Goal: Check status: Check status

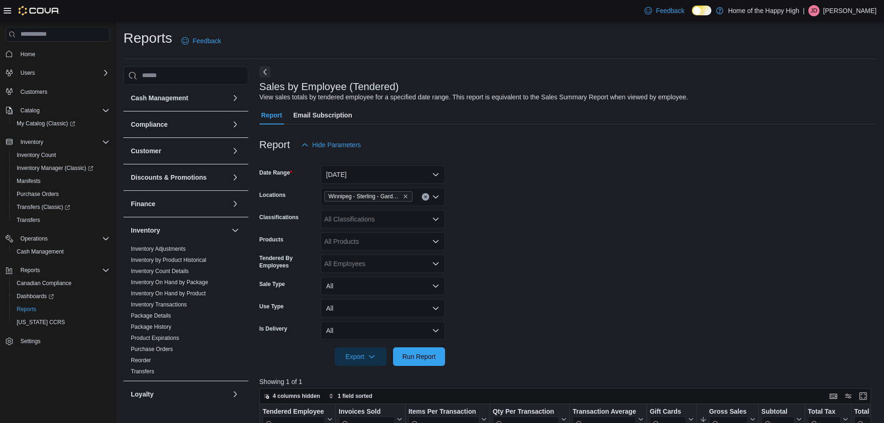
scroll to position [171, 0]
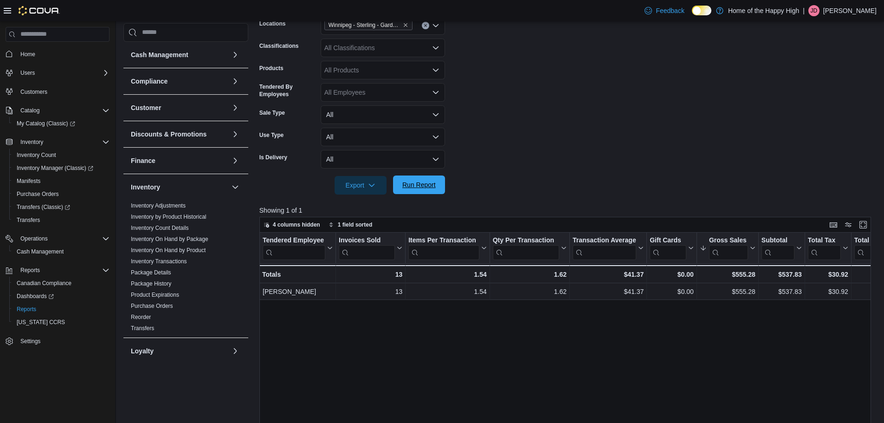
click at [422, 189] on span "Run Report" at bounding box center [418, 184] width 41 height 19
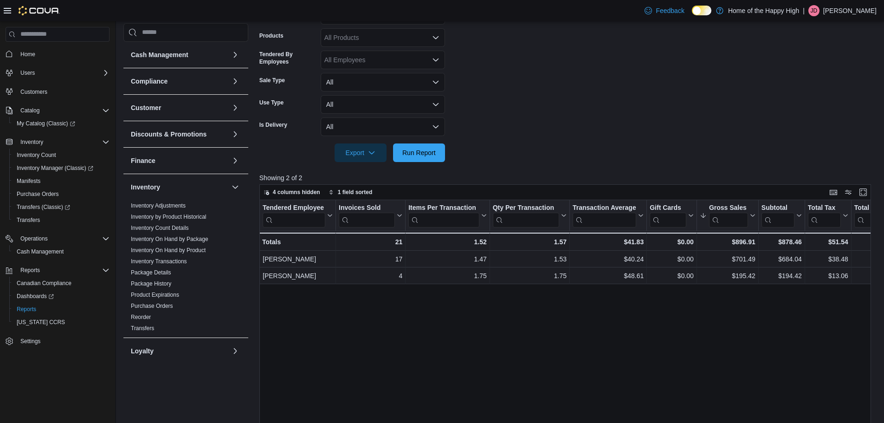
scroll to position [264, 0]
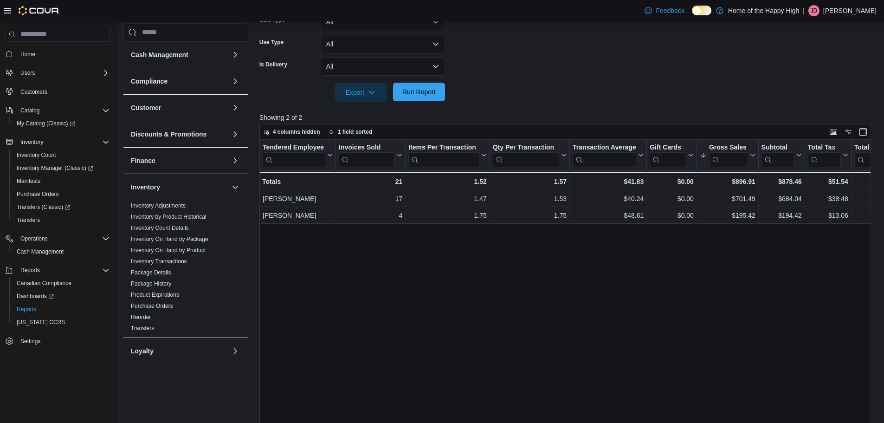
click at [423, 91] on span "Run Report" at bounding box center [418, 91] width 33 height 9
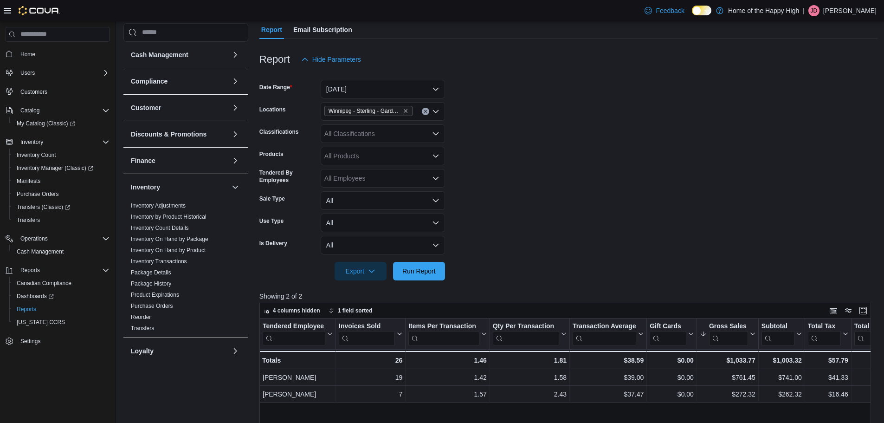
scroll to position [0, 0]
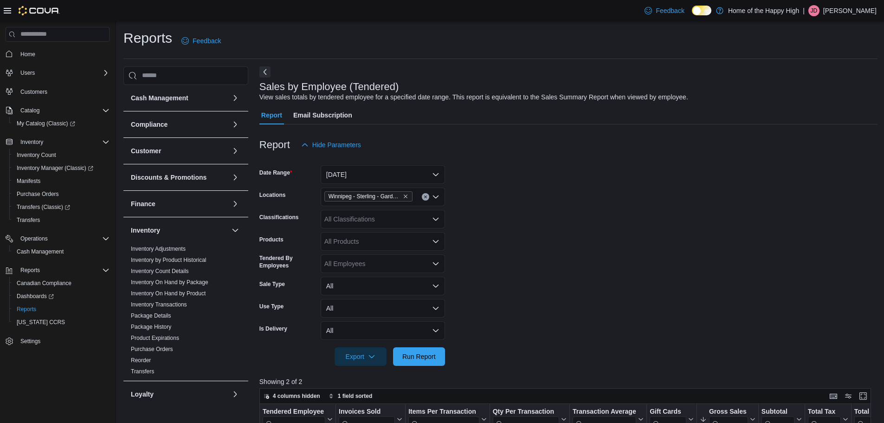
click at [628, 274] on form "Date Range Today Locations Winnipeg - Sterling - Garden Variety Classifications…" at bounding box center [568, 260] width 618 height 212
click at [436, 357] on span "Run Report" at bounding box center [418, 356] width 41 height 19
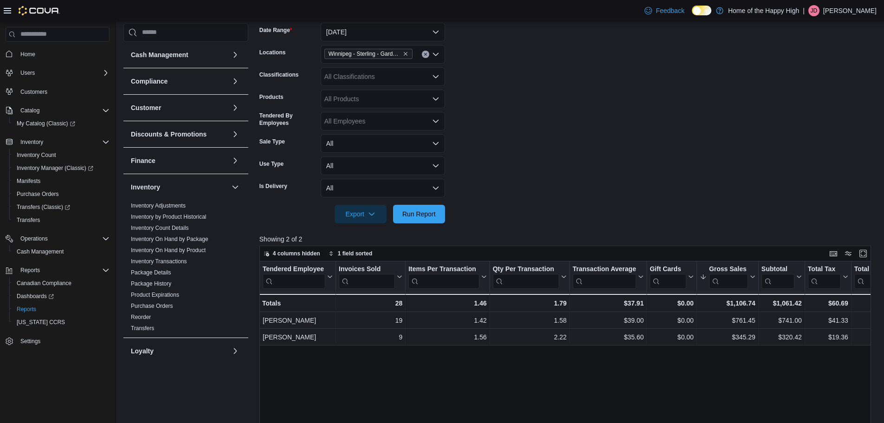
scroll to position [125, 0]
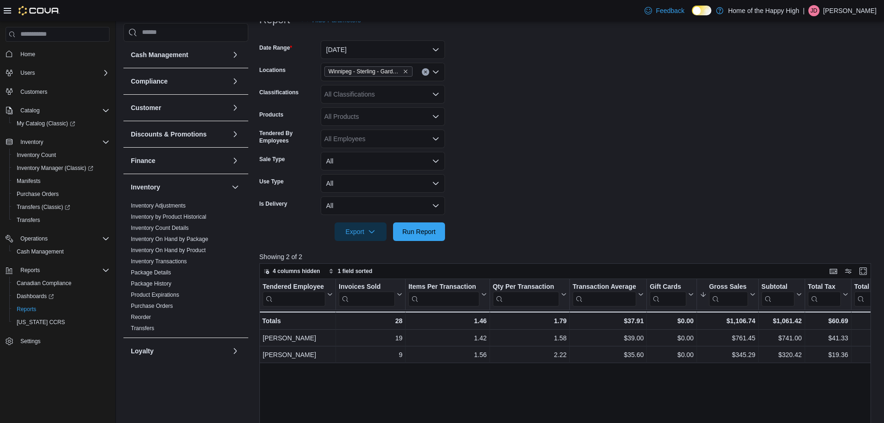
click at [605, 138] on form "Date Range Today Locations Winnipeg - Sterling - Garden Variety Classifications…" at bounding box center [568, 135] width 618 height 212
click at [406, 228] on span "Run Report" at bounding box center [418, 230] width 33 height 9
click at [408, 219] on div at bounding box center [568, 218] width 618 height 7
click at [415, 221] on div at bounding box center [568, 218] width 618 height 7
click at [425, 230] on span "Run Report" at bounding box center [418, 230] width 33 height 9
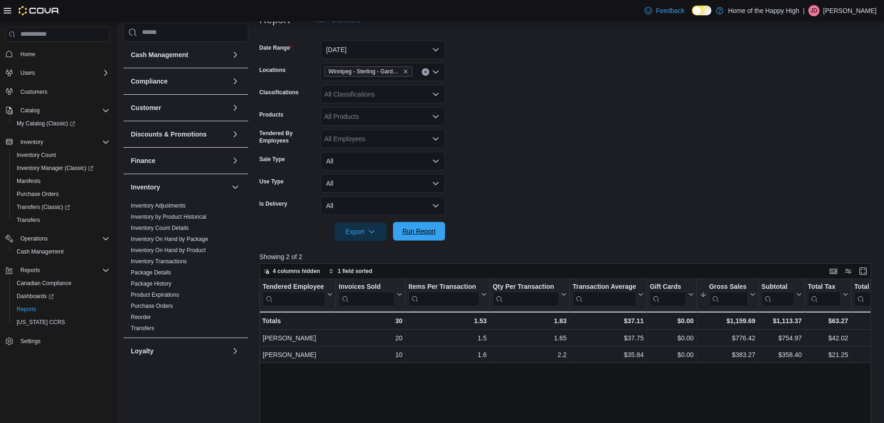
click at [419, 234] on span "Run Report" at bounding box center [418, 230] width 33 height 9
click at [426, 233] on span "Run Report" at bounding box center [418, 230] width 33 height 9
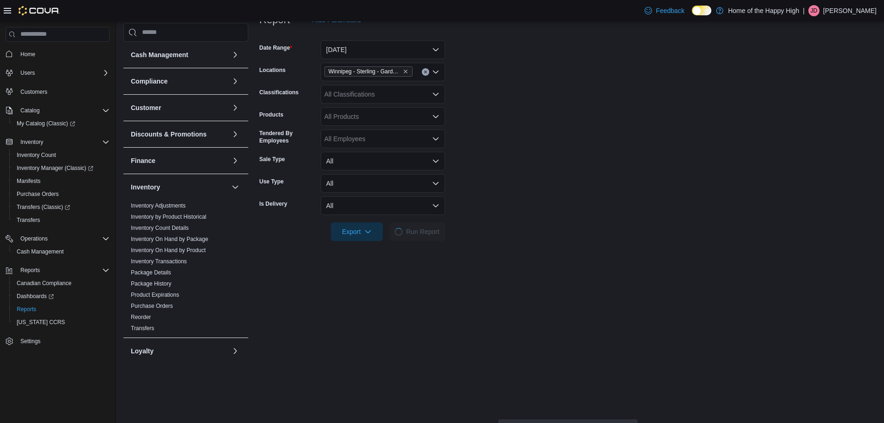
click at [538, 183] on form "Date Range Today Locations Winnipeg - Sterling - Garden Variety Classifications…" at bounding box center [567, 135] width 617 height 212
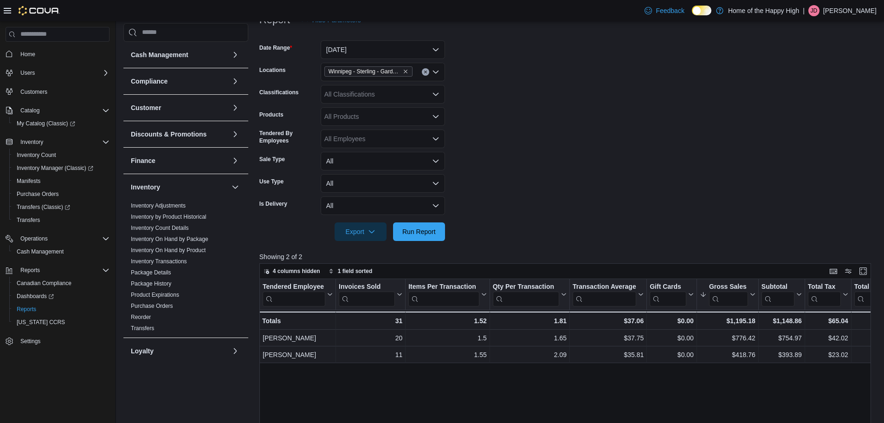
click at [627, 89] on form "Date Range Today Locations Winnipeg - Sterling - Garden Variety Classifications…" at bounding box center [568, 135] width 618 height 212
click at [427, 229] on span "Run Report" at bounding box center [418, 230] width 33 height 9
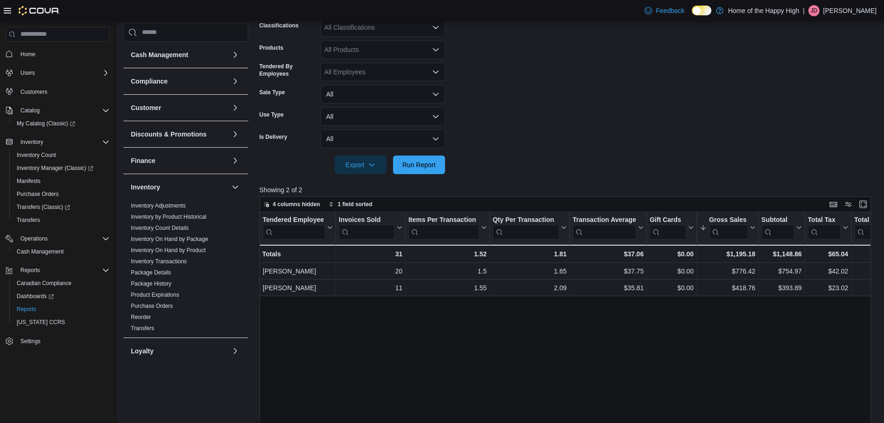
scroll to position [310, 0]
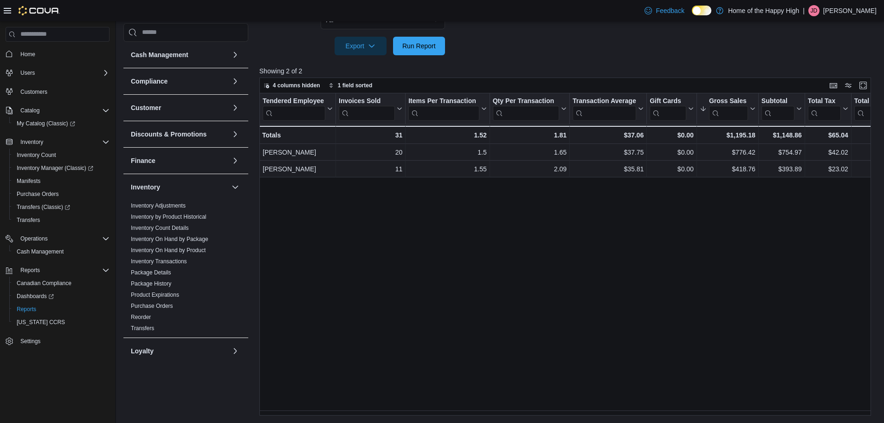
click at [713, 255] on div "Tendered Employee Click to view column header actions Invoices Sold Click to vi…" at bounding box center [568, 254] width 618 height 322
click at [430, 52] on span "Run Report" at bounding box center [418, 45] width 41 height 19
click at [409, 46] on span "Run Report" at bounding box center [418, 45] width 33 height 9
click at [411, 39] on span "Run Report" at bounding box center [418, 45] width 41 height 19
click at [434, 45] on span "Run Report" at bounding box center [418, 45] width 33 height 9
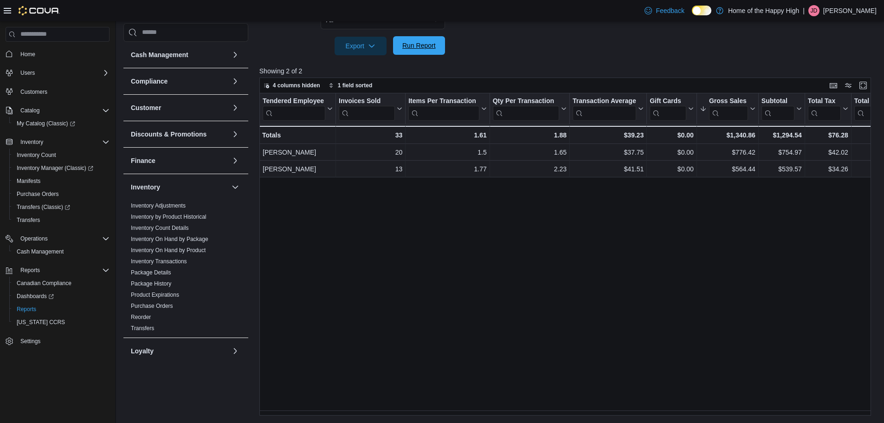
click at [425, 40] on span "Run Report" at bounding box center [418, 45] width 41 height 19
click at [426, 39] on span "Run Report" at bounding box center [418, 45] width 41 height 19
click at [418, 48] on span "Run Report" at bounding box center [418, 45] width 33 height 9
click at [421, 41] on span "Run Report" at bounding box center [418, 45] width 33 height 9
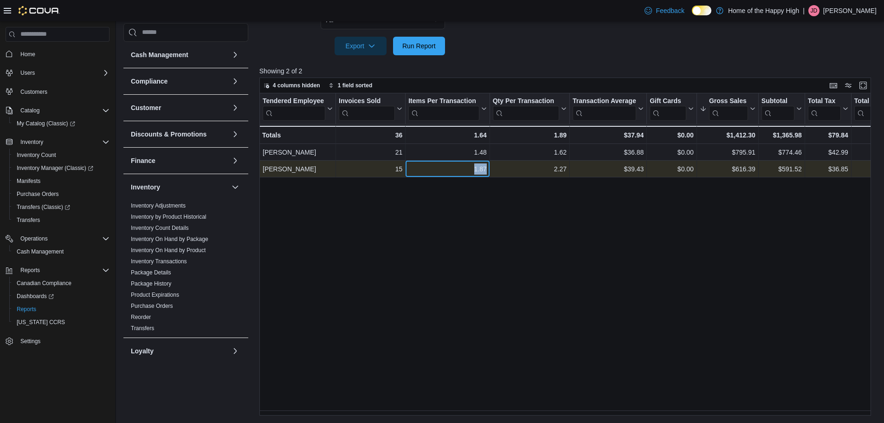
drag, startPoint x: 475, startPoint y: 167, endPoint x: 495, endPoint y: 165, distance: 20.9
click at [495, 165] on div "Paul Nordin - Tendered Employee, column 1, row 2 15 - Invoices Sold, column 2, …" at bounding box center [726, 169] width 935 height 17
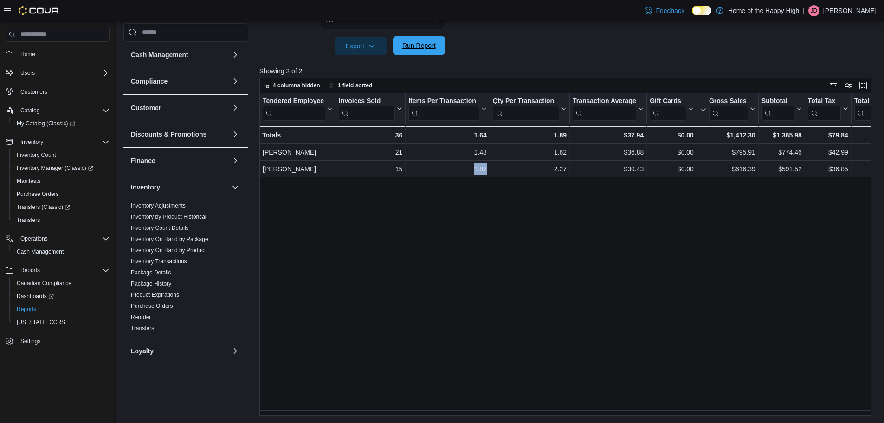
click at [423, 43] on span "Run Report" at bounding box center [418, 45] width 33 height 9
click at [431, 47] on span "Run Report" at bounding box center [418, 45] width 33 height 9
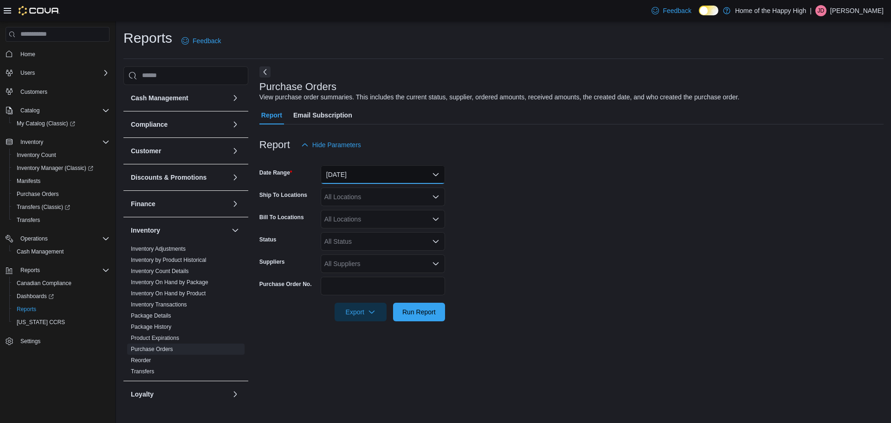
click at [380, 172] on button "[DATE]" at bounding box center [383, 174] width 124 height 19
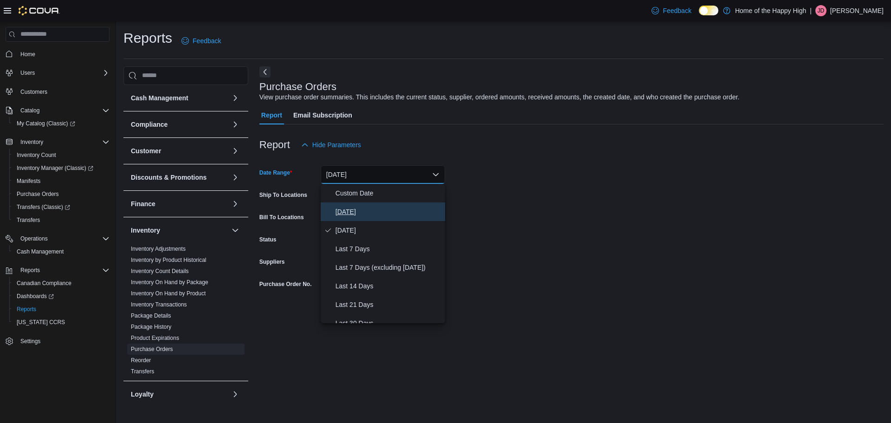
click at [377, 207] on span "[DATE]" at bounding box center [388, 211] width 106 height 11
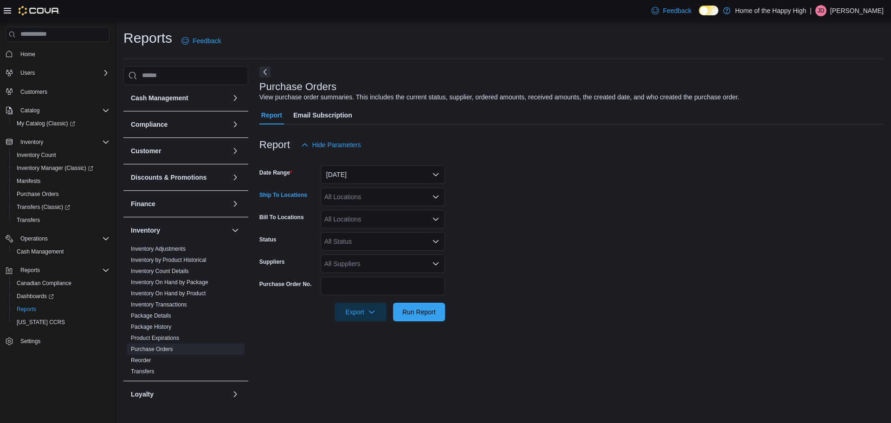
click at [367, 193] on div "All Locations" at bounding box center [383, 196] width 124 height 19
type input "****"
click at [382, 212] on span "Winnipeg - Sterling - Garden Variety" at bounding box center [402, 212] width 104 height 9
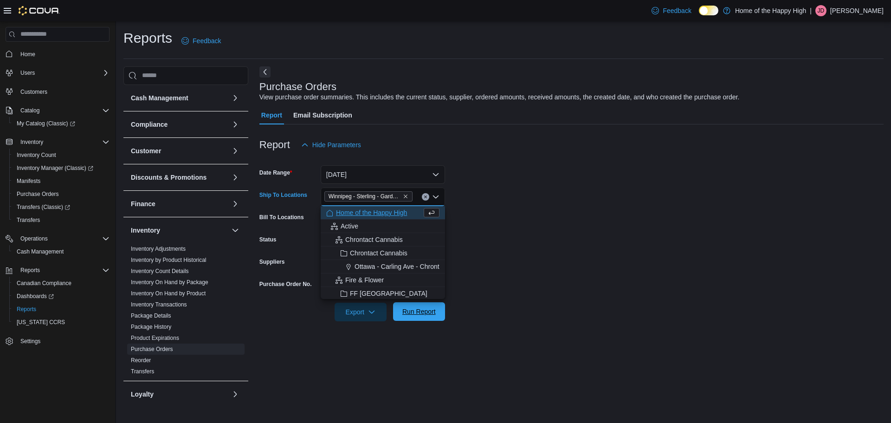
click at [423, 313] on span "Run Report" at bounding box center [418, 311] width 33 height 9
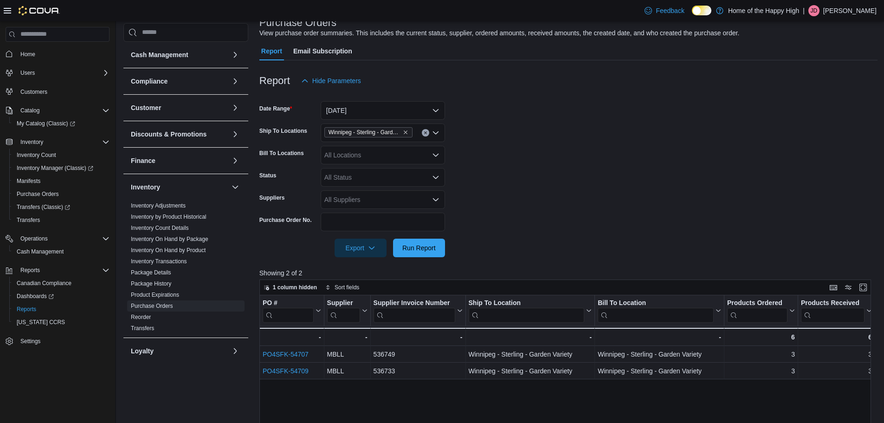
scroll to position [139, 0]
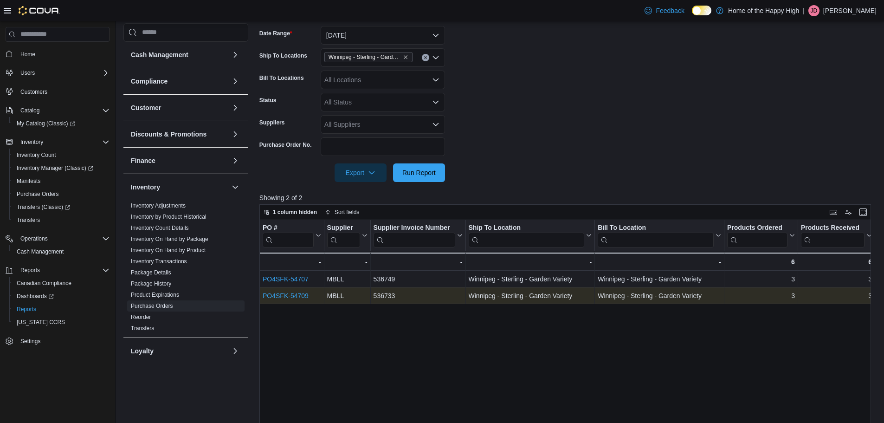
click at [295, 295] on link "PO4SFK-54709" at bounding box center [286, 295] width 46 height 7
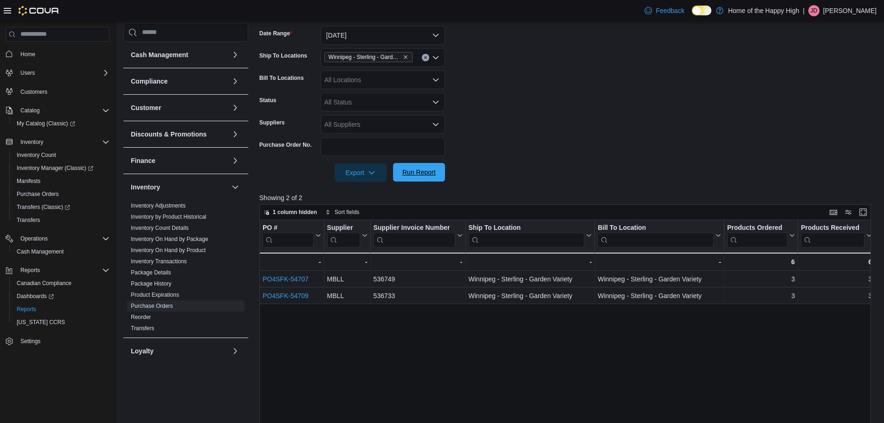
scroll to position [0, 0]
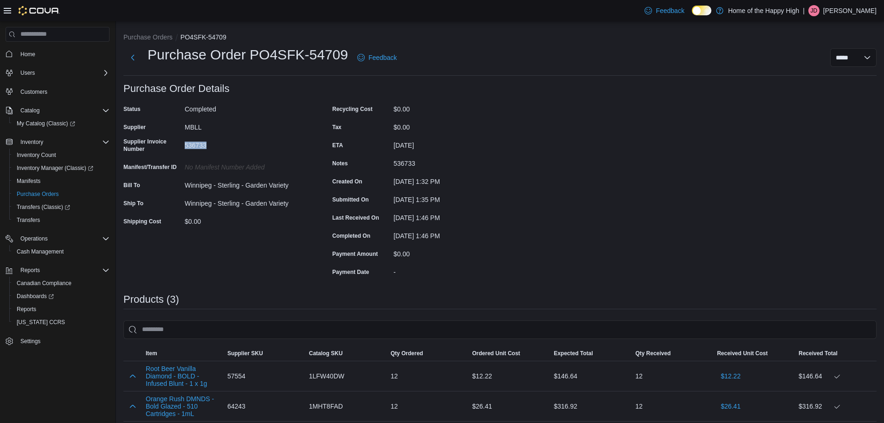
drag, startPoint x: 220, startPoint y: 146, endPoint x: 184, endPoint y: 148, distance: 36.3
click at [184, 148] on div "Supplier Invoice Number 536733" at bounding box center [216, 147] width 186 height 18
copy div "536733"
